Goal: Information Seeking & Learning: Find specific fact

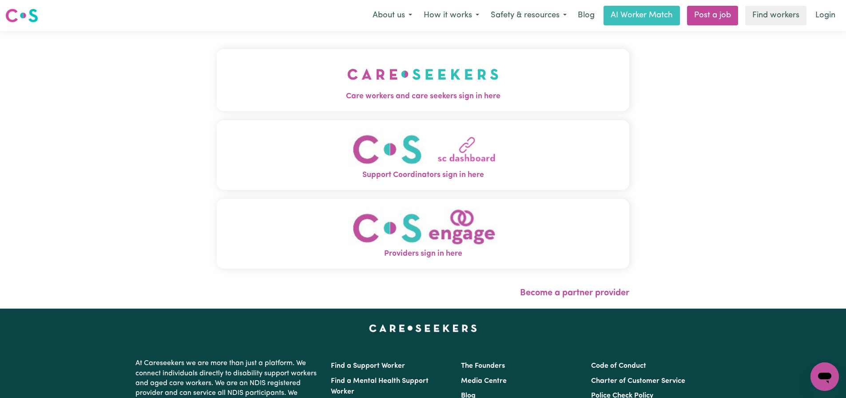
click at [412, 92] on span "Care workers and care seekers sign in here" at bounding box center [423, 97] width 413 height 12
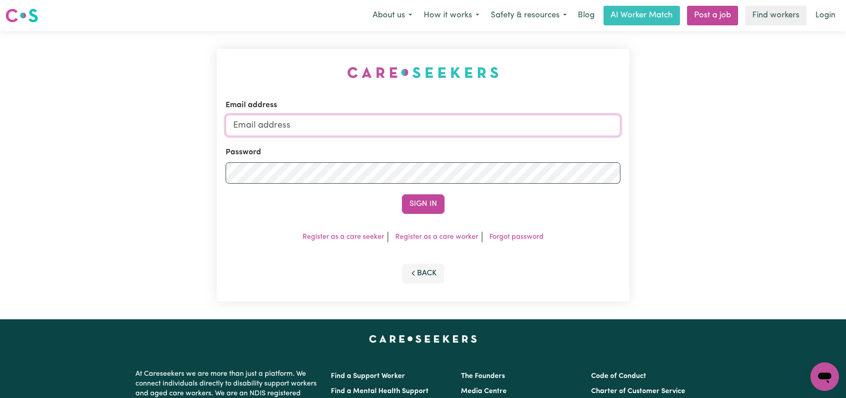
type input "[EMAIL_ADDRESS][DOMAIN_NAME]"
click at [421, 208] on button "Sign In" at bounding box center [423, 204] width 43 height 20
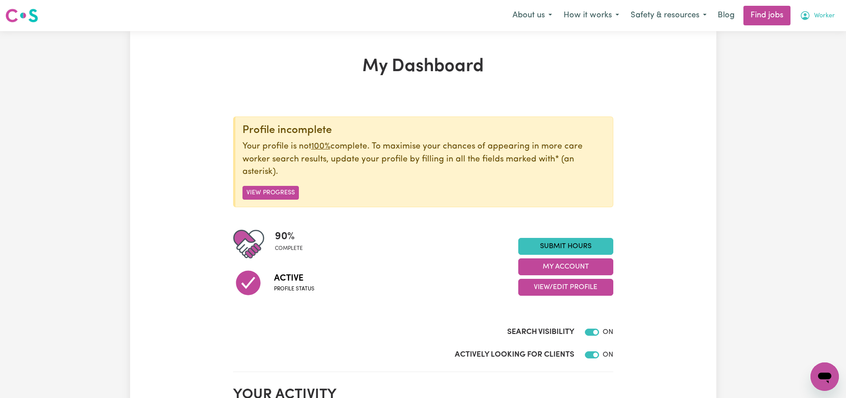
click at [820, 14] on span "Worker" at bounding box center [824, 16] width 21 height 10
click at [809, 35] on link "My Account" at bounding box center [805, 34] width 70 height 17
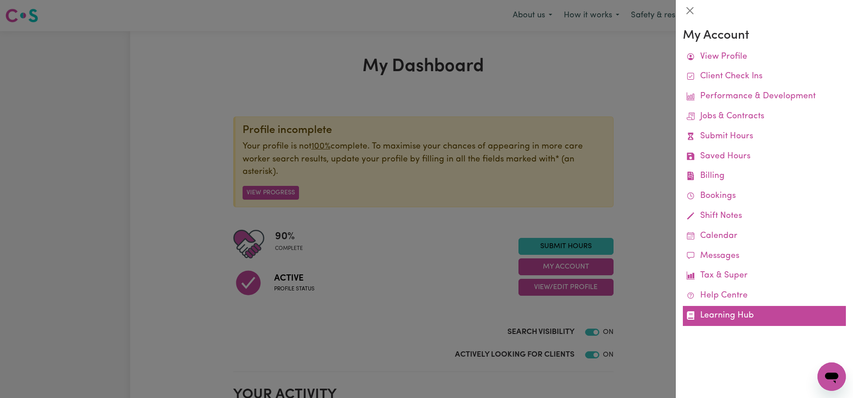
click at [732, 314] on link "Learning Hub" at bounding box center [764, 316] width 163 height 20
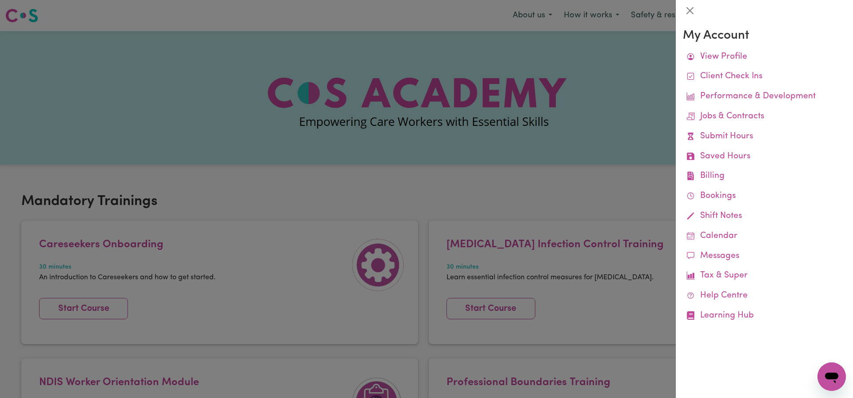
click at [566, 191] on div at bounding box center [426, 199] width 853 height 398
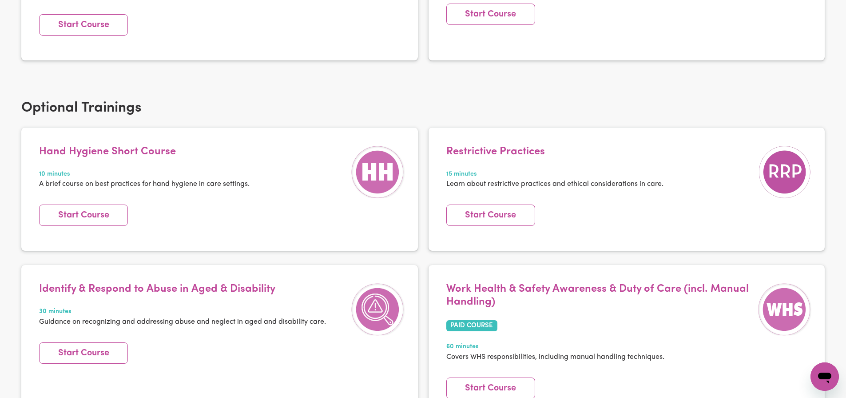
scroll to position [1067, 0]
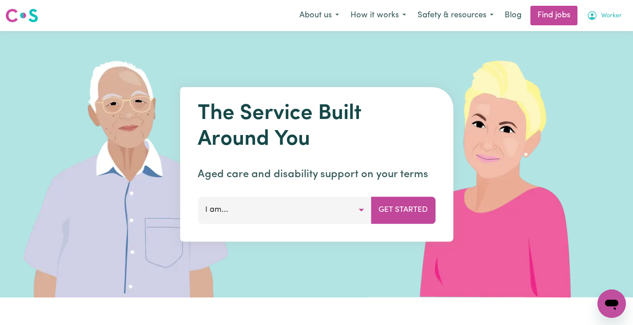
click at [610, 19] on span "Worker" at bounding box center [611, 16] width 21 height 10
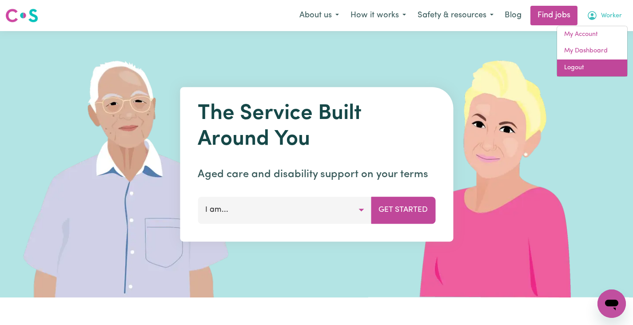
click at [581, 67] on link "Logout" at bounding box center [592, 68] width 70 height 17
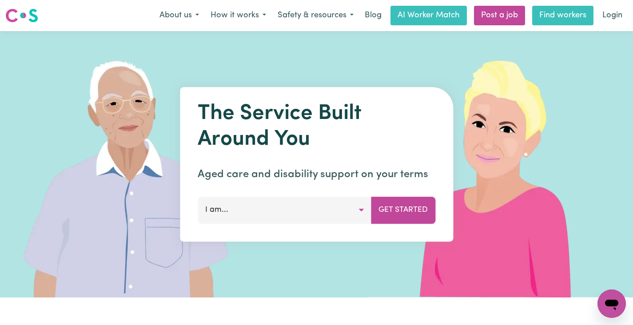
click at [557, 16] on link "Find workers" at bounding box center [562, 16] width 61 height 20
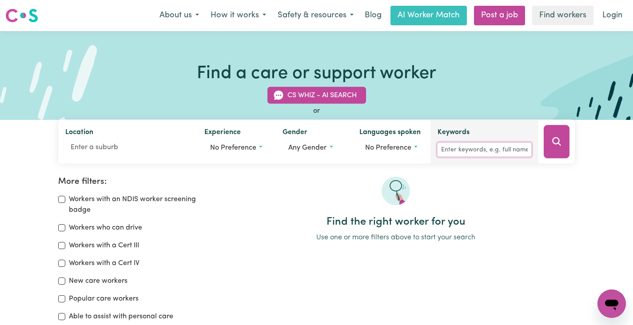
click at [458, 151] on input "Keywords" at bounding box center [485, 150] width 94 height 14
paste input "Karan Shrestha"
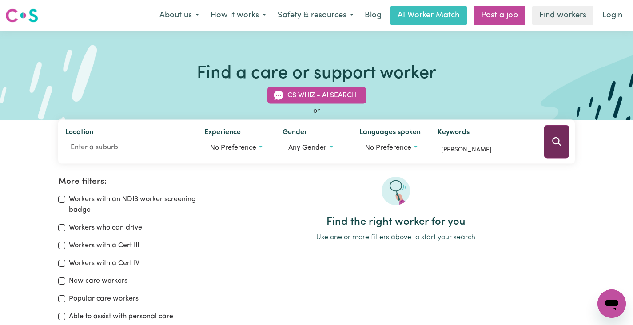
click at [566, 136] on button "Search" at bounding box center [557, 141] width 26 height 33
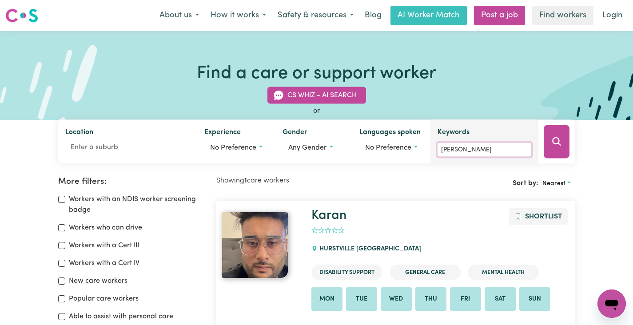
click at [499, 152] on input "Karan Shrestha" at bounding box center [485, 150] width 94 height 14
click at [498, 152] on input "Karan Shrestha" at bounding box center [485, 150] width 94 height 14
paste input "Mercy Owiti"
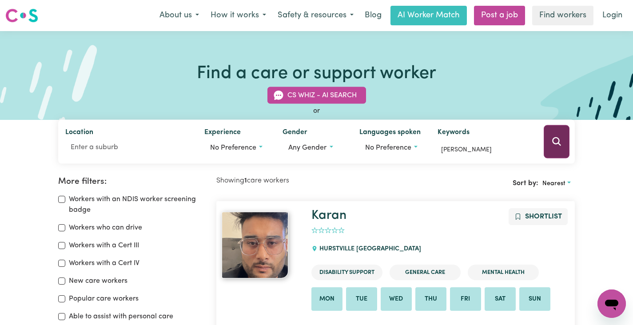
click at [550, 139] on button "Search" at bounding box center [557, 141] width 26 height 33
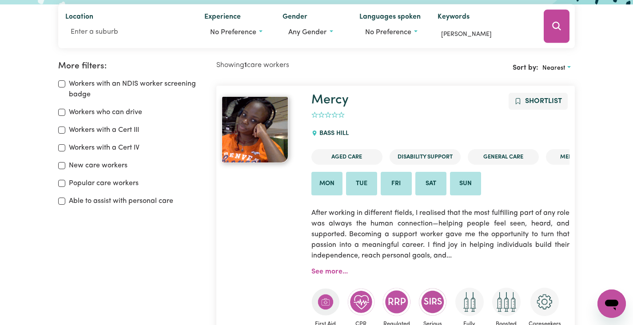
scroll to position [18, 0]
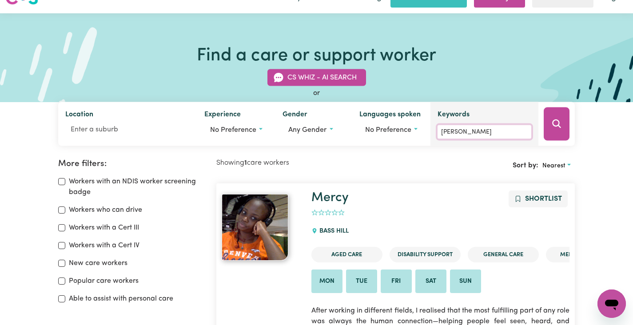
click at [474, 132] on input "Mercy Owiti" at bounding box center [485, 132] width 94 height 14
paste input "Sanjeev Sharma"
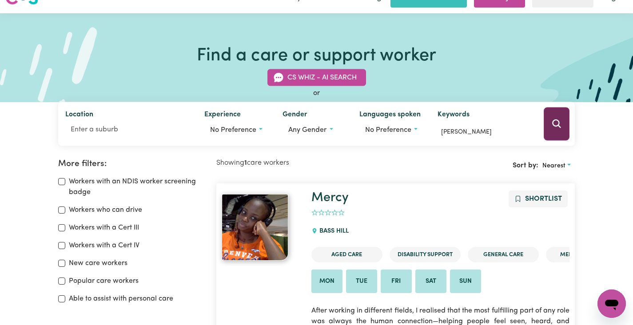
click at [556, 119] on icon "Search" at bounding box center [556, 124] width 11 height 11
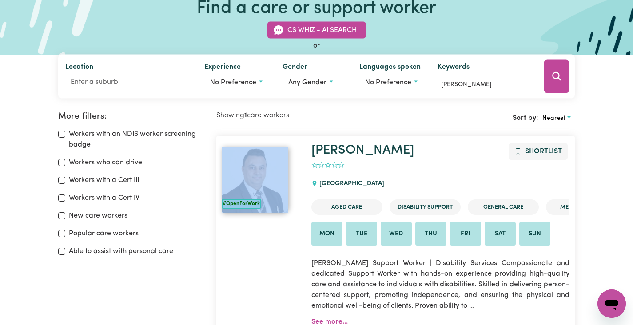
scroll to position [24, 0]
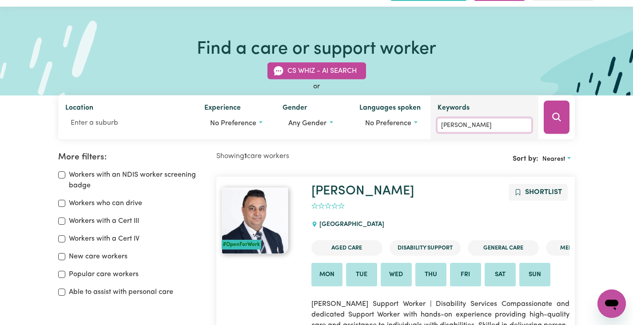
click at [494, 128] on input "Sanjeev Sharma" at bounding box center [485, 126] width 94 height 14
paste input "Brenton Elliott"
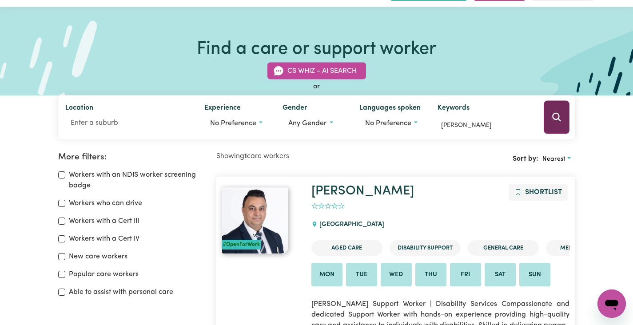
click at [560, 110] on button "Search" at bounding box center [557, 117] width 26 height 33
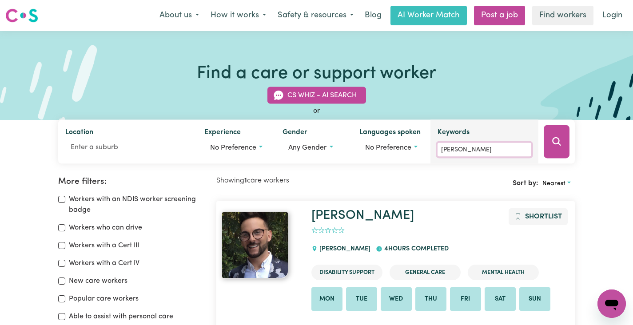
click at [493, 153] on input "Brenton Elliott" at bounding box center [485, 150] width 94 height 14
click at [494, 148] on input "Brenton Elliott" at bounding box center [485, 150] width 94 height 14
click at [493, 148] on input "Brenton Elliott" at bounding box center [485, 150] width 94 height 14
paste input "Oriana Cornelius"
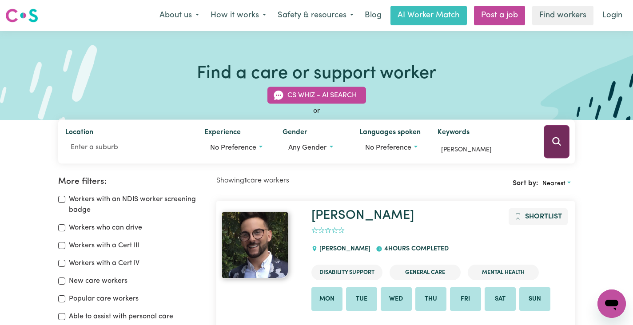
click at [559, 139] on icon "Search" at bounding box center [557, 141] width 8 height 8
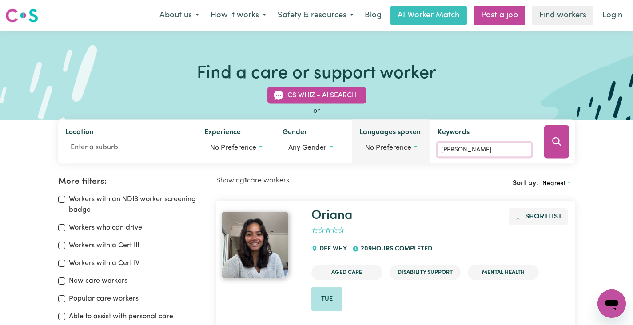
drag, startPoint x: 500, startPoint y: 148, endPoint x: 414, endPoint y: 154, distance: 86.4
click at [414, 154] on div "Location Experience No preference Gender Any gender Languages spoken No prefere…" at bounding box center [316, 142] width 517 height 44
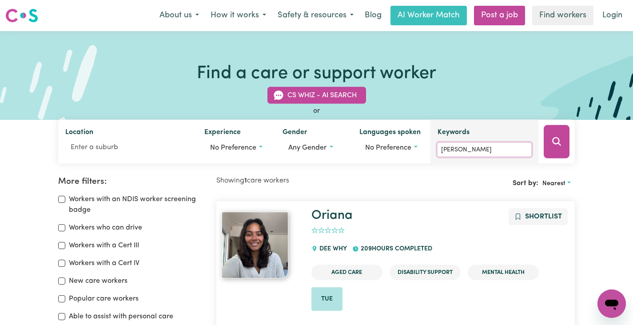
click at [483, 149] on input "Oriana Cornelius" at bounding box center [485, 150] width 94 height 14
paste input "Jabbar Akhtar"
type input "Jabbar Akhtar"
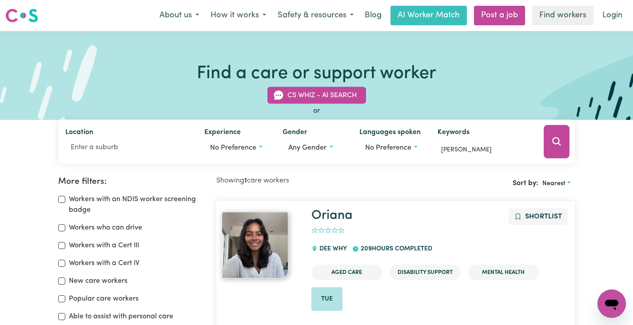
click at [555, 139] on icon "Search" at bounding box center [556, 141] width 11 height 11
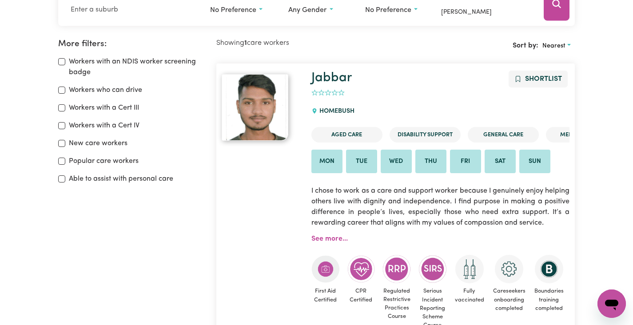
scroll to position [148, 0]
